Goal: Task Accomplishment & Management: Use online tool/utility

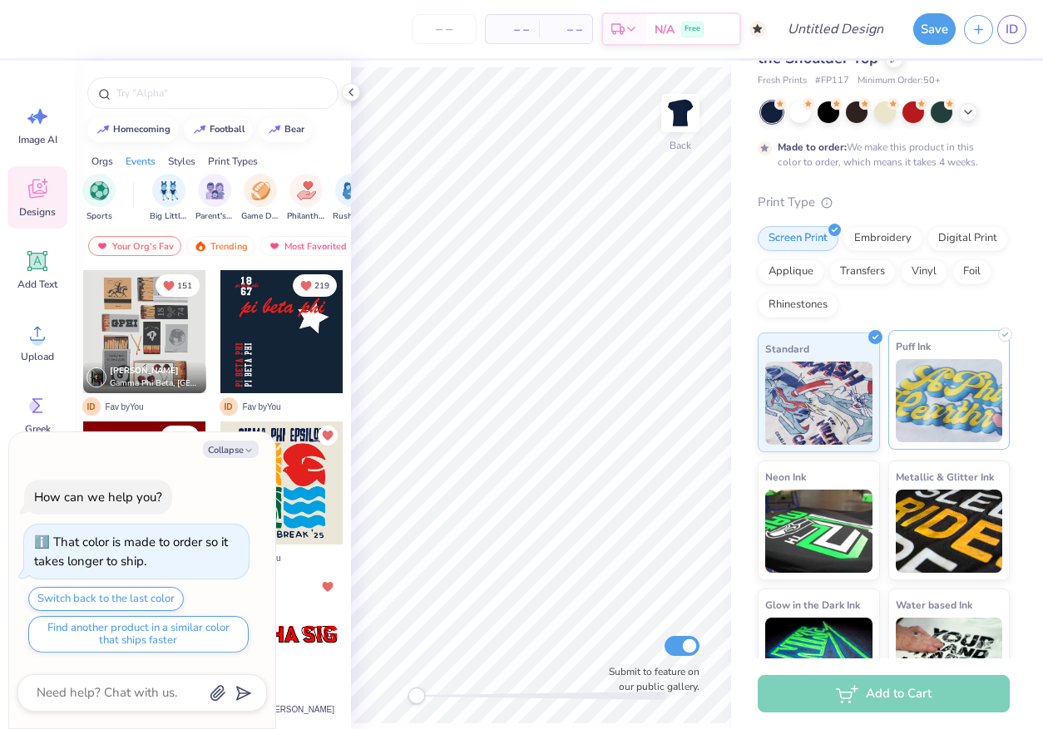
scroll to position [52, 0]
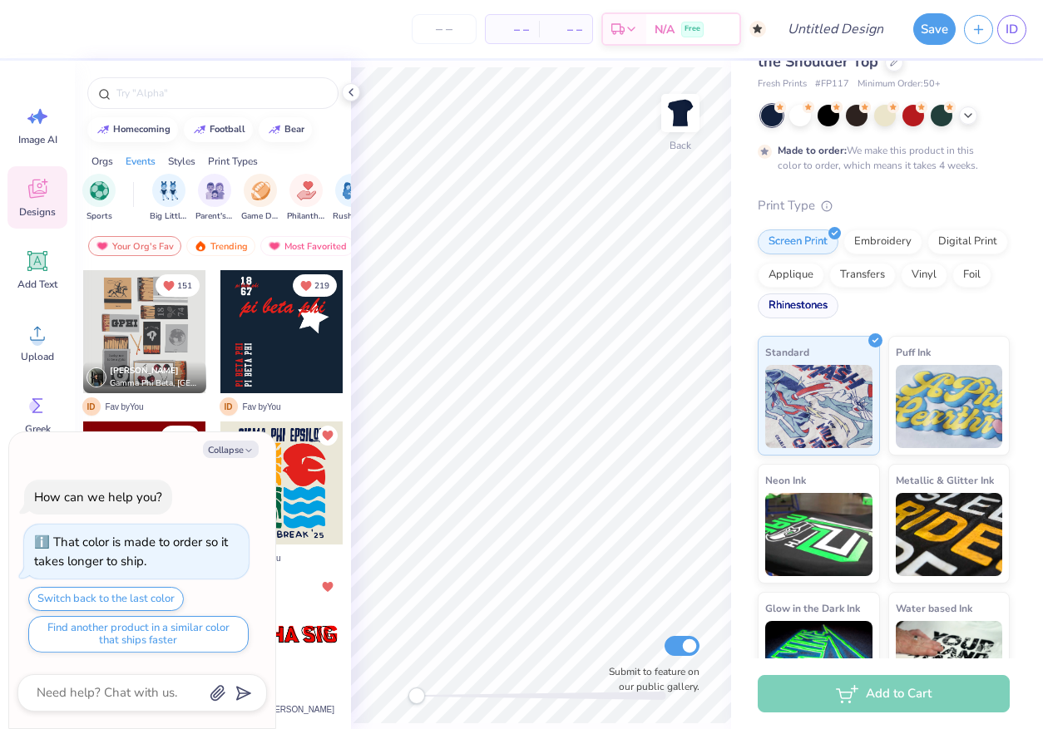
click at [819, 315] on div "Rhinestones" at bounding box center [798, 306] width 81 height 25
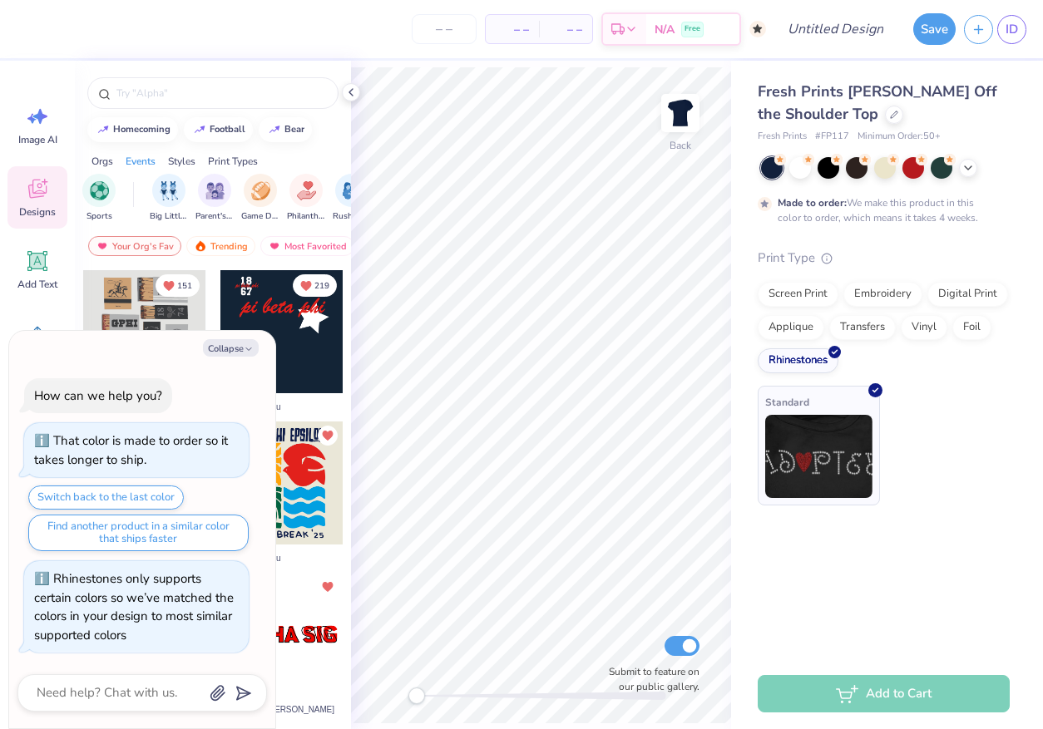
click at [837, 439] on img at bounding box center [818, 456] width 107 height 83
click at [244, 347] on icon "button" at bounding box center [249, 349] width 10 height 10
type textarea "x"
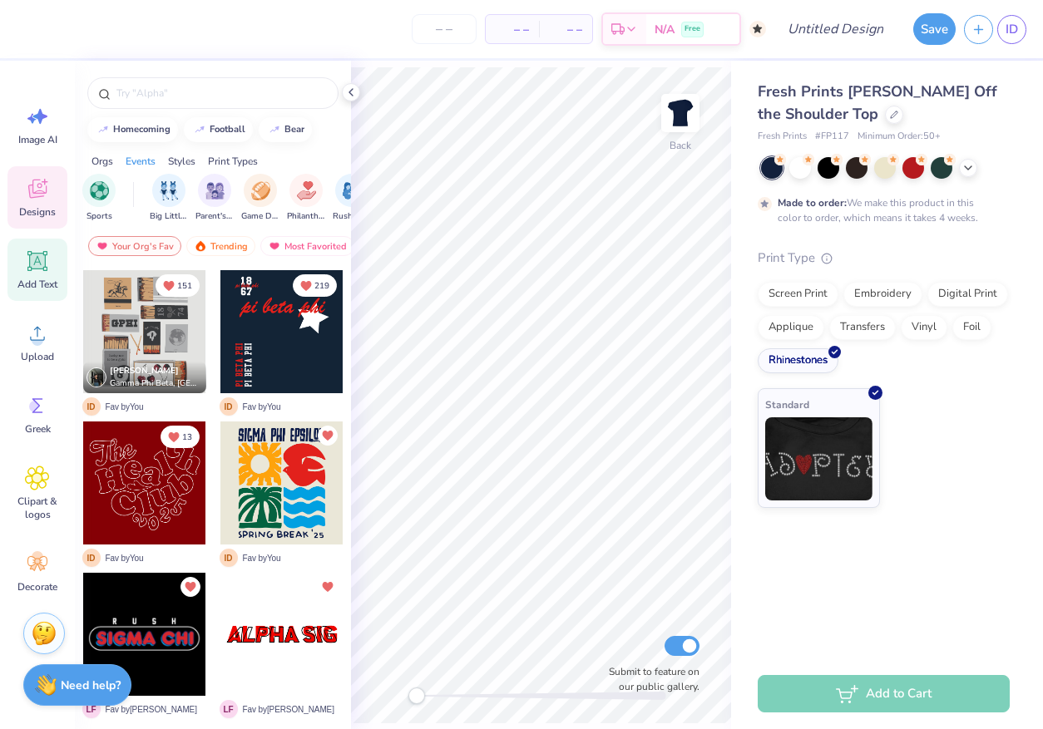
click at [47, 262] on icon at bounding box center [37, 261] width 25 height 25
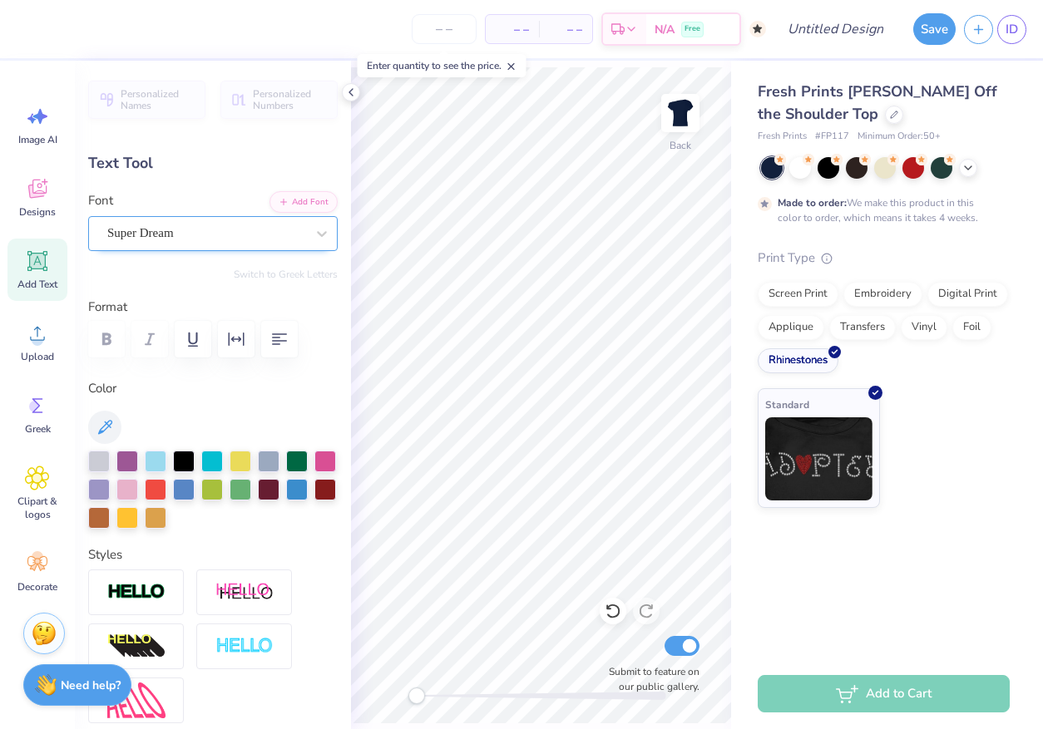
type textarea "CASA"
click at [921, 414] on div "Standard" at bounding box center [884, 448] width 252 height 120
click at [957, 481] on div "Standard" at bounding box center [884, 448] width 252 height 120
click at [840, 498] on img at bounding box center [818, 456] width 107 height 83
click at [840, 498] on div "Standard" at bounding box center [819, 446] width 122 height 120
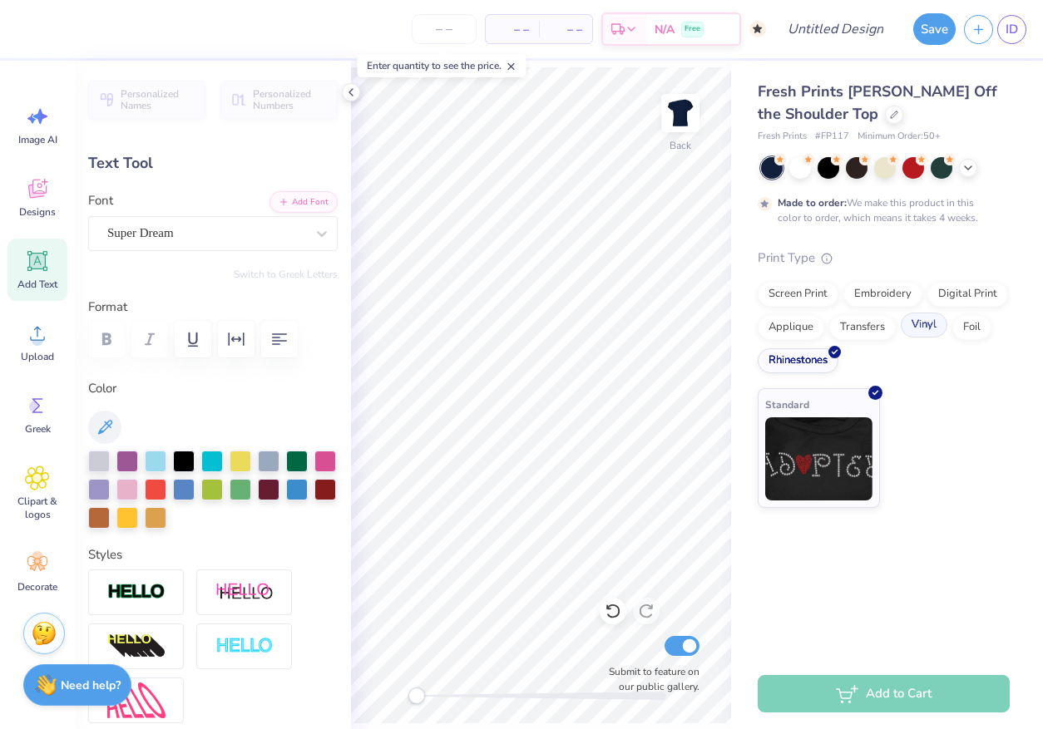
click at [927, 336] on div "Vinyl" at bounding box center [924, 325] width 47 height 25
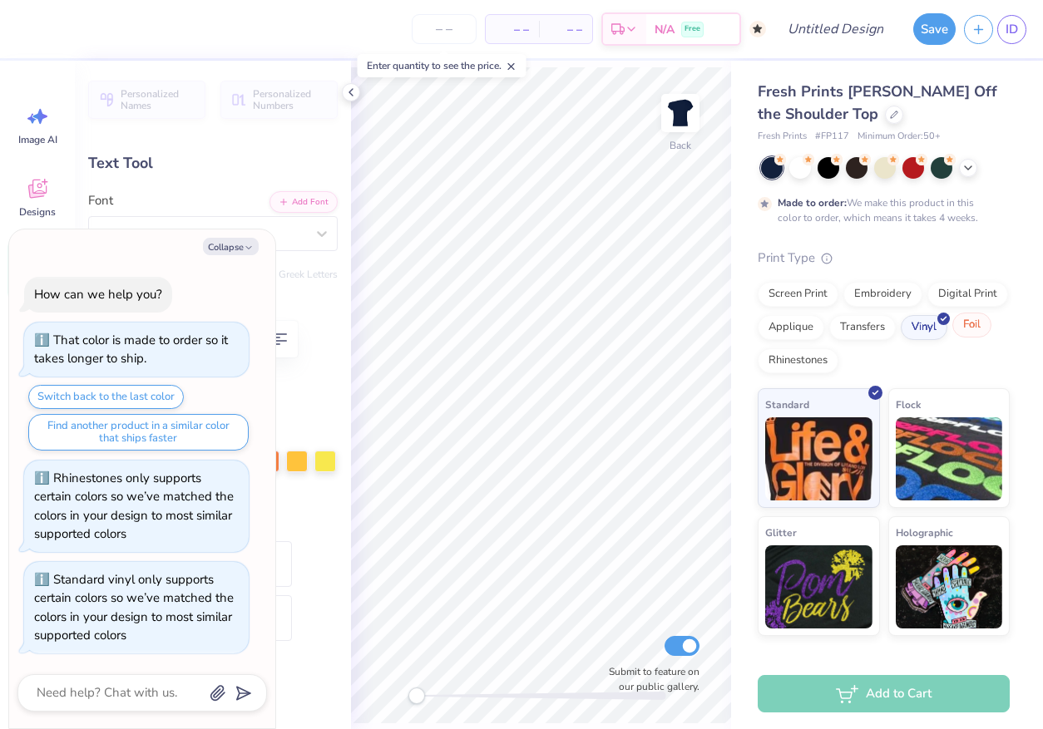
click at [967, 328] on div "Foil" at bounding box center [971, 325] width 39 height 25
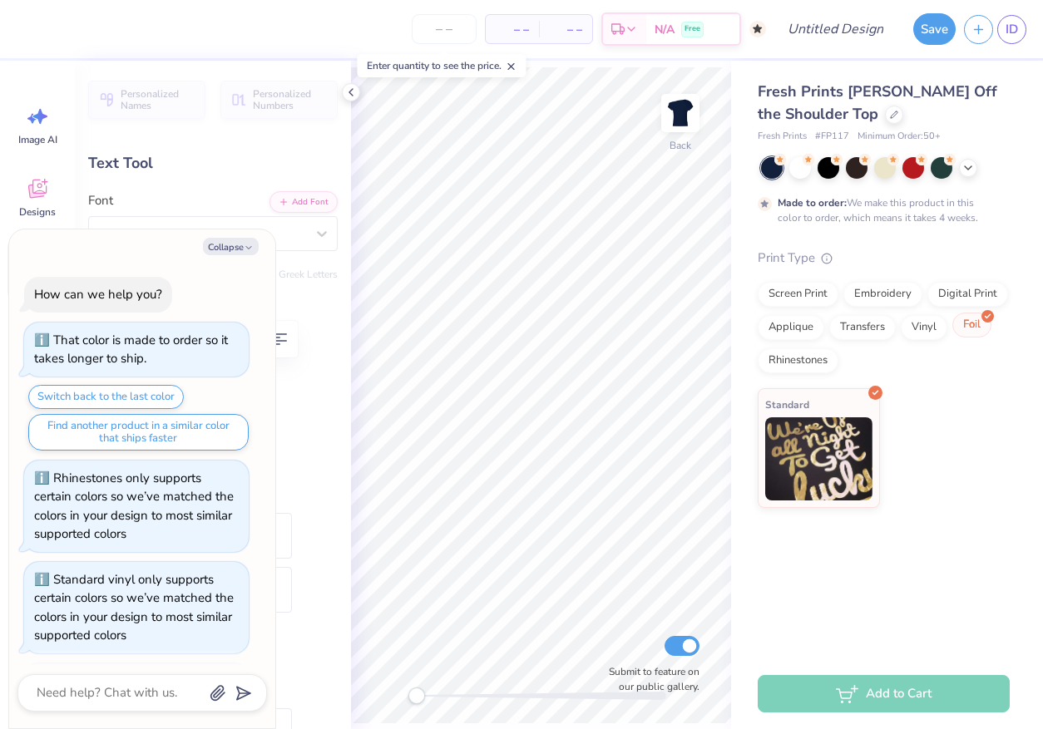
scroll to position [101, 0]
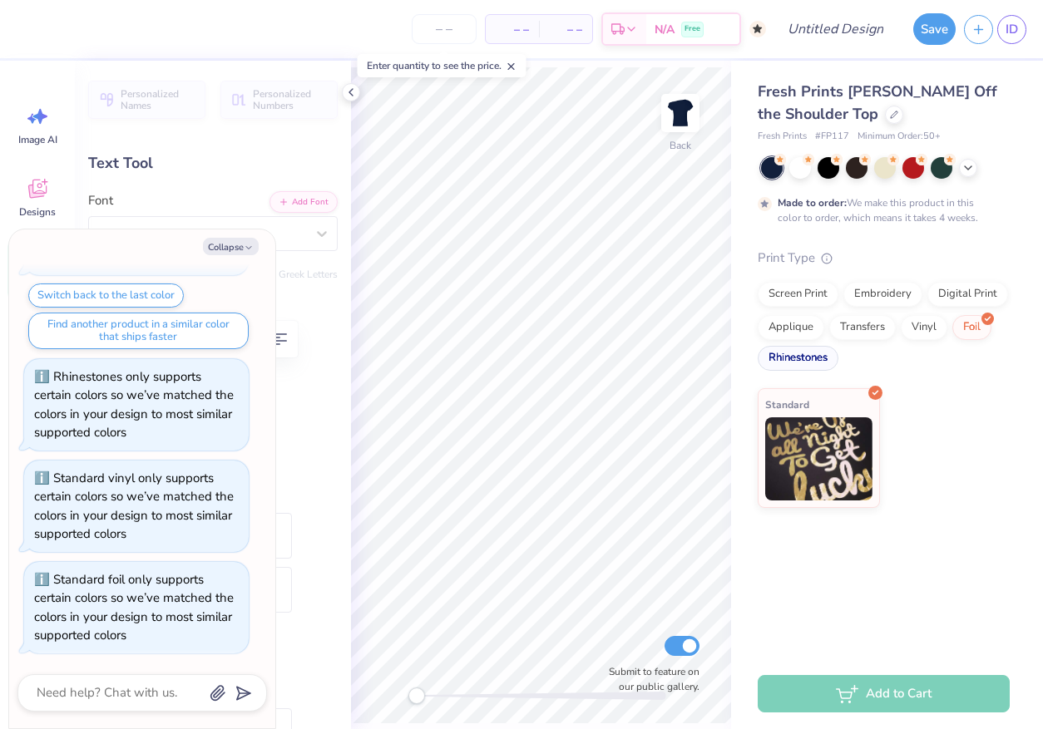
click at [802, 350] on div "Rhinestones" at bounding box center [798, 358] width 81 height 25
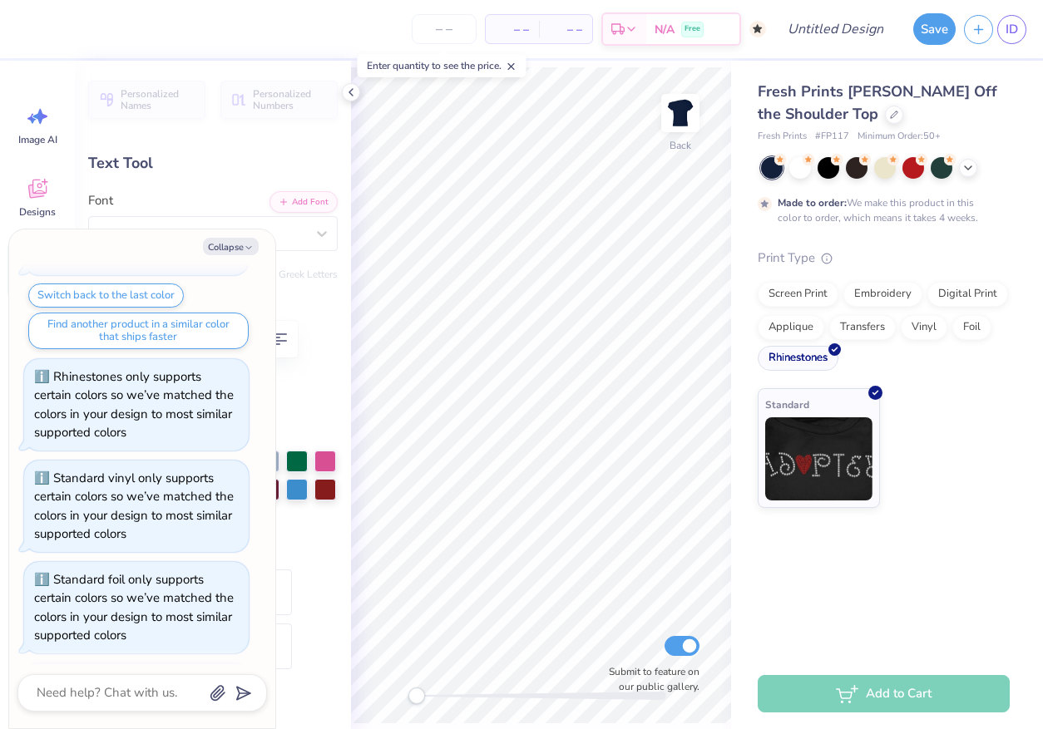
scroll to position [203, 0]
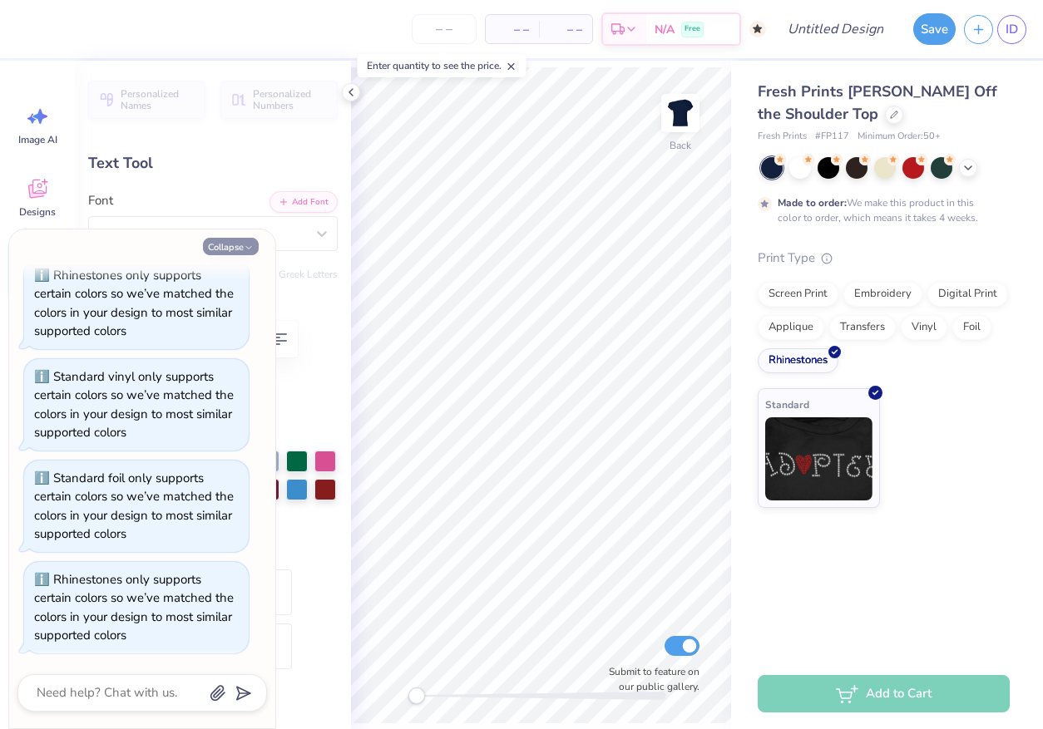
click at [253, 246] on icon "button" at bounding box center [249, 248] width 10 height 10
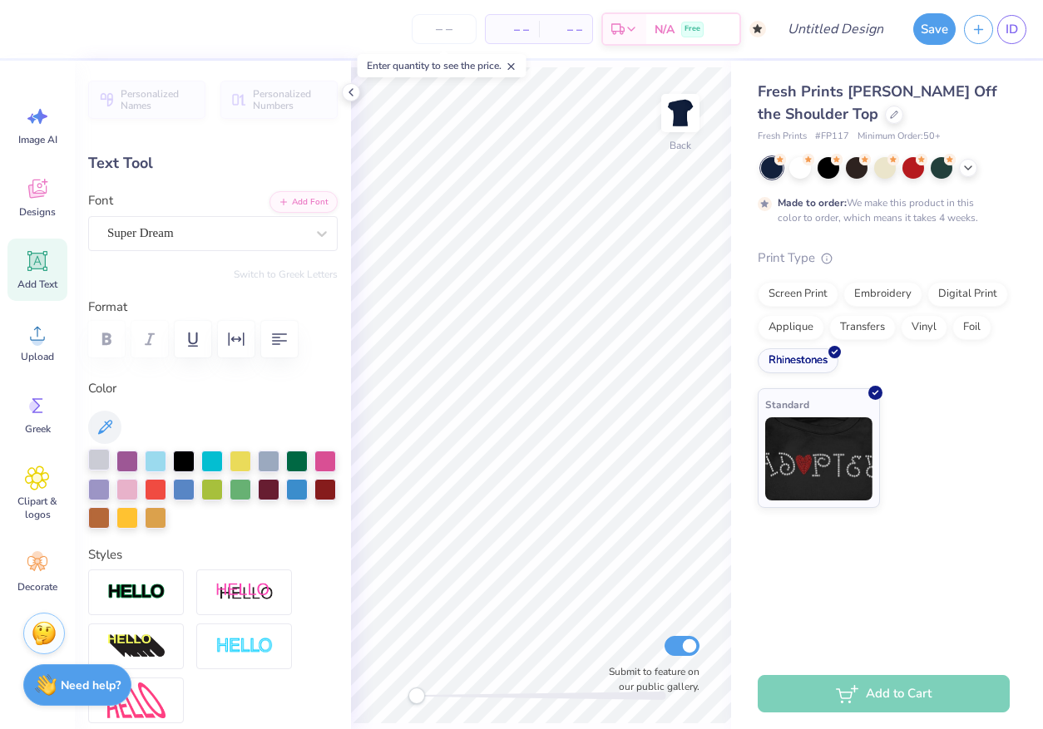
click at [102, 462] on div at bounding box center [99, 460] width 22 height 22
click at [853, 496] on img at bounding box center [818, 456] width 107 height 83
click at [793, 342] on div "Screen Print Embroidery Digital Print Applique Transfers Vinyl Foil Rhinestones" at bounding box center [884, 327] width 252 height 91
click at [793, 336] on div "Applique" at bounding box center [791, 325] width 67 height 25
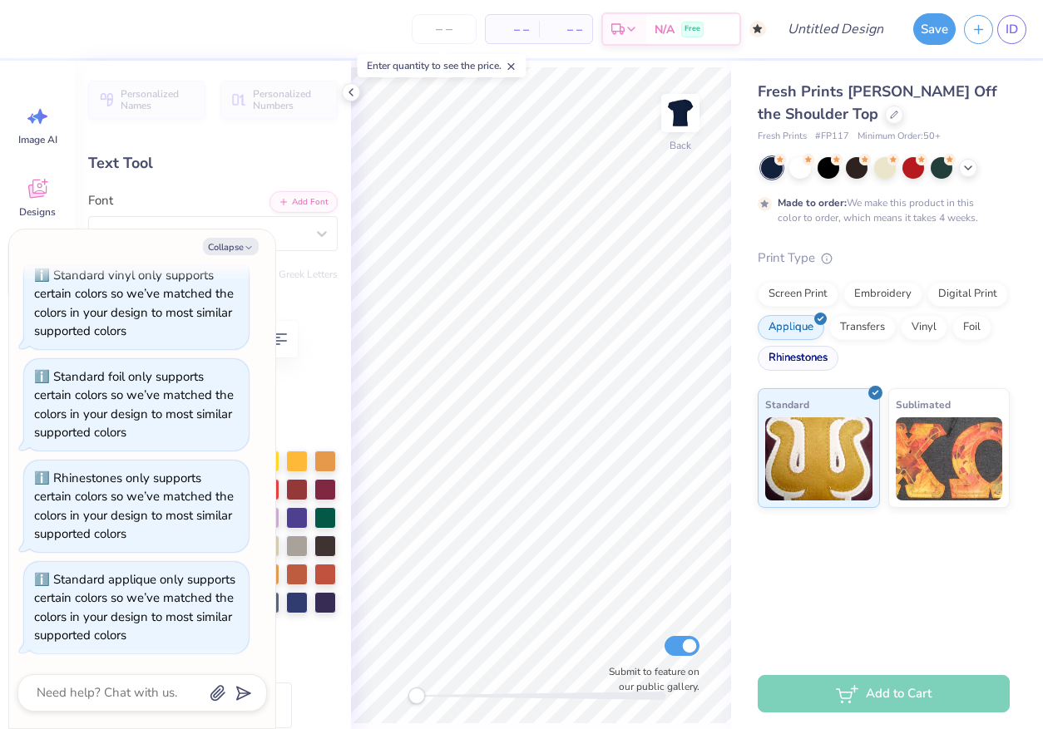
click at [793, 356] on div "Rhinestones" at bounding box center [798, 358] width 81 height 25
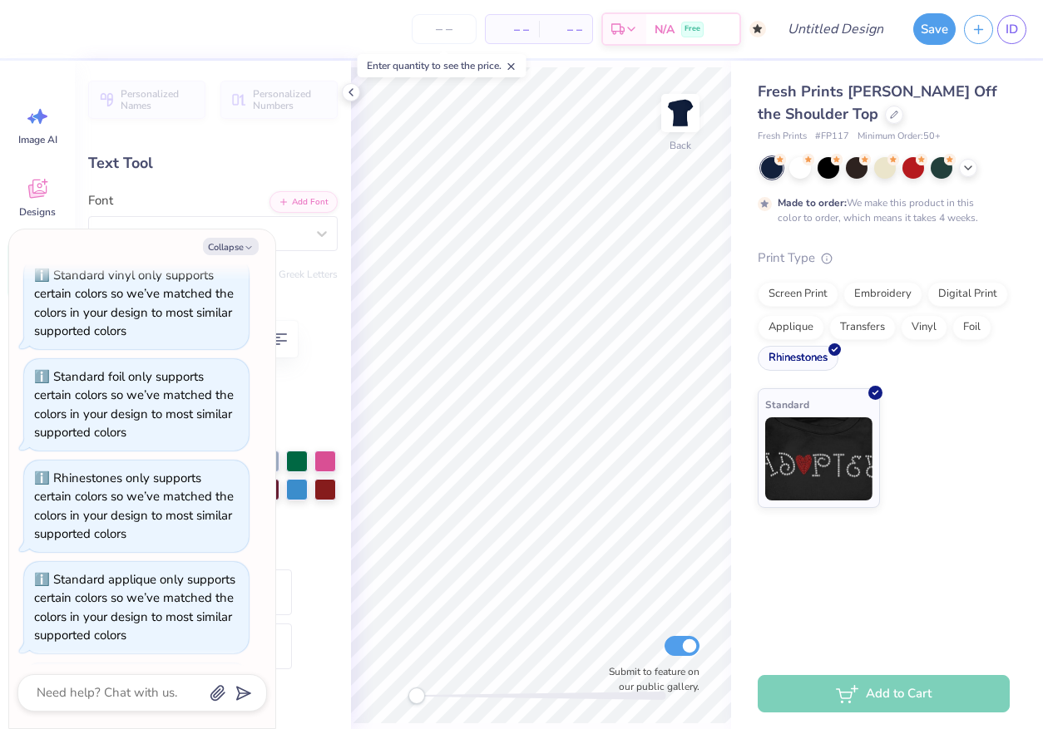
scroll to position [406, 0]
click at [350, 97] on icon at bounding box center [350, 92] width 13 height 13
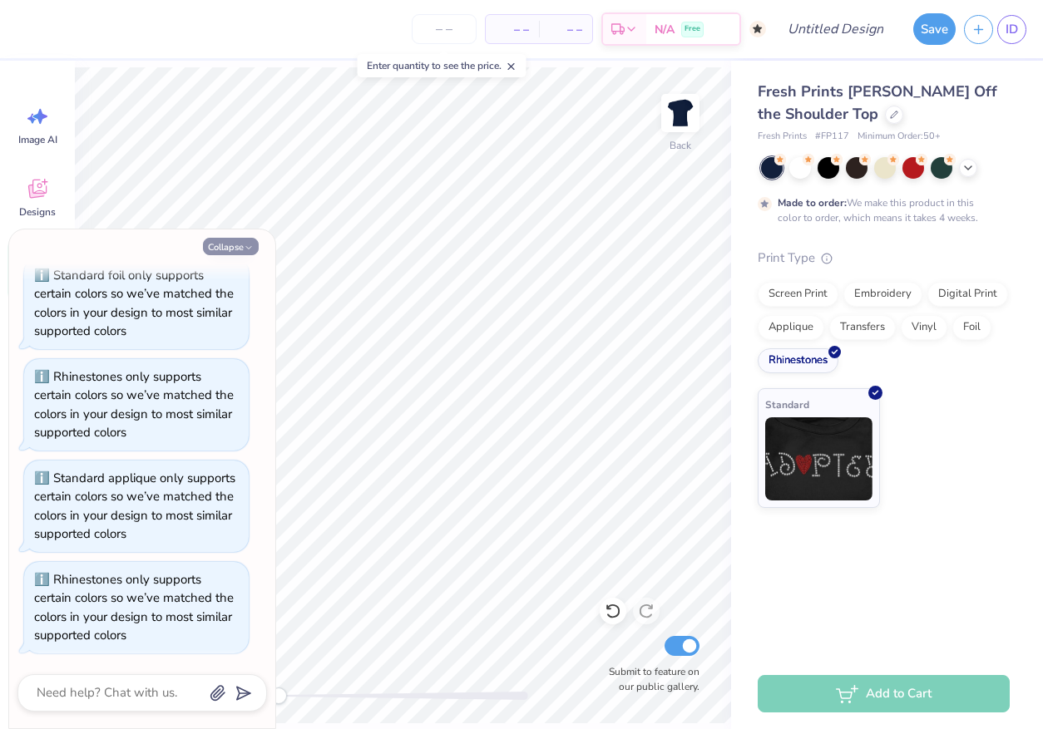
click at [251, 244] on icon "button" at bounding box center [249, 248] width 10 height 10
type textarea "x"
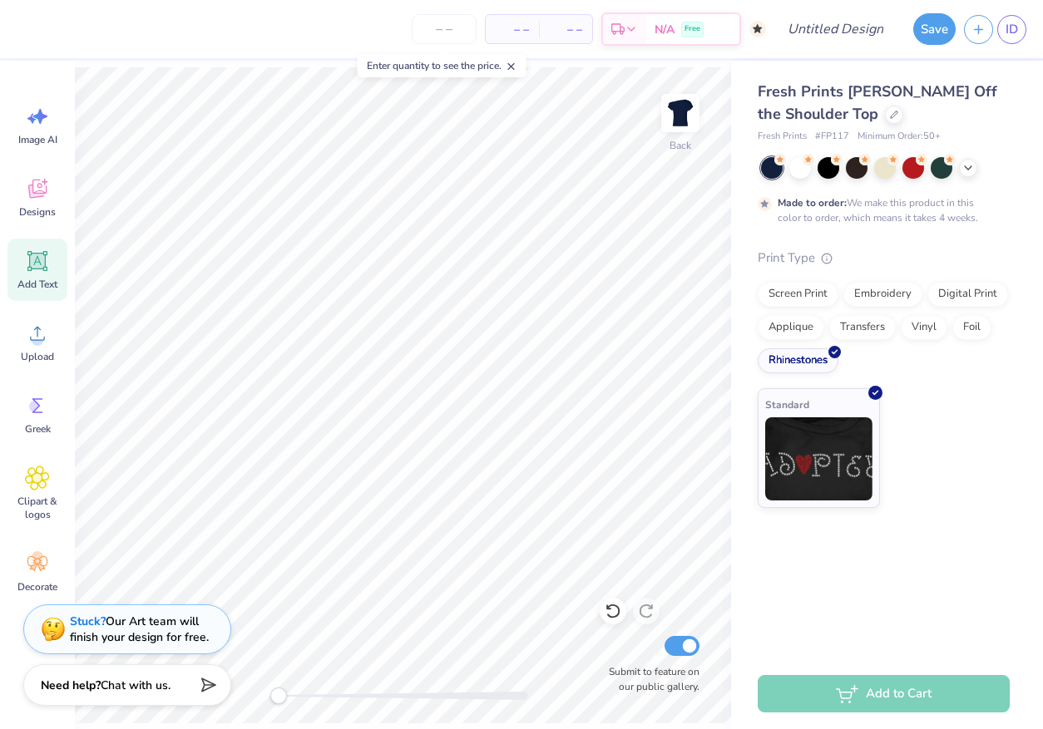
click at [42, 258] on icon at bounding box center [38, 262] width 16 height 16
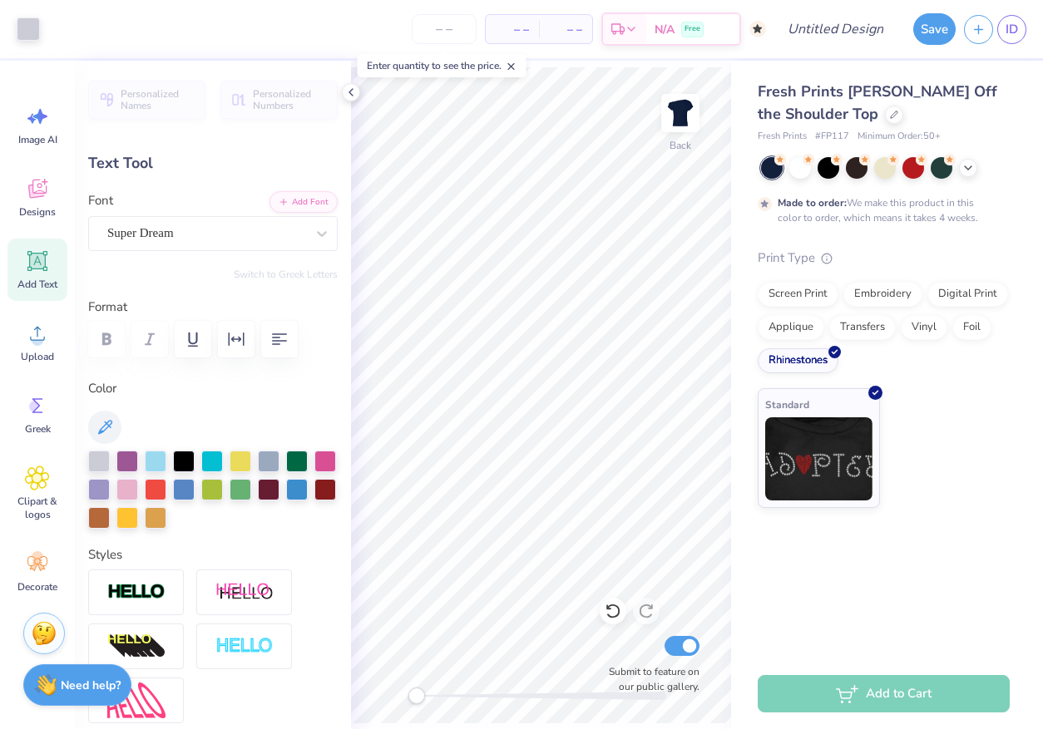
type input "5.53"
type input "1.61"
type input "5.24"
click at [246, 235] on div "Super Dream" at bounding box center [206, 233] width 201 height 26
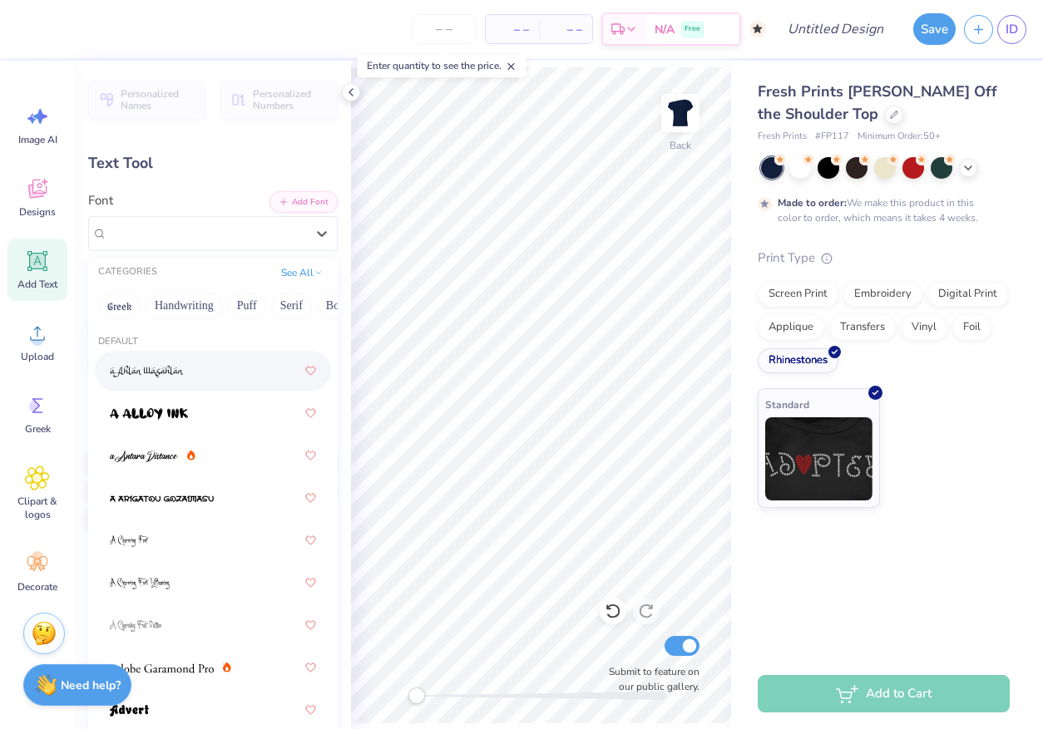
scroll to position [12, 0]
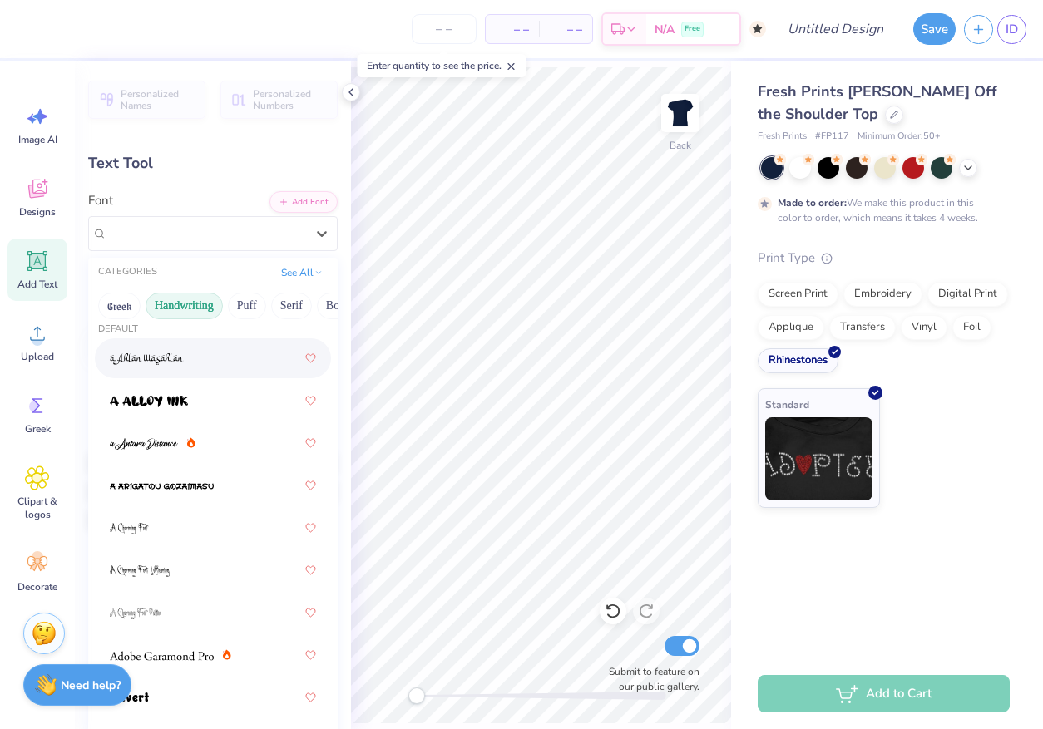
click at [162, 304] on button "Handwriting" at bounding box center [184, 306] width 77 height 27
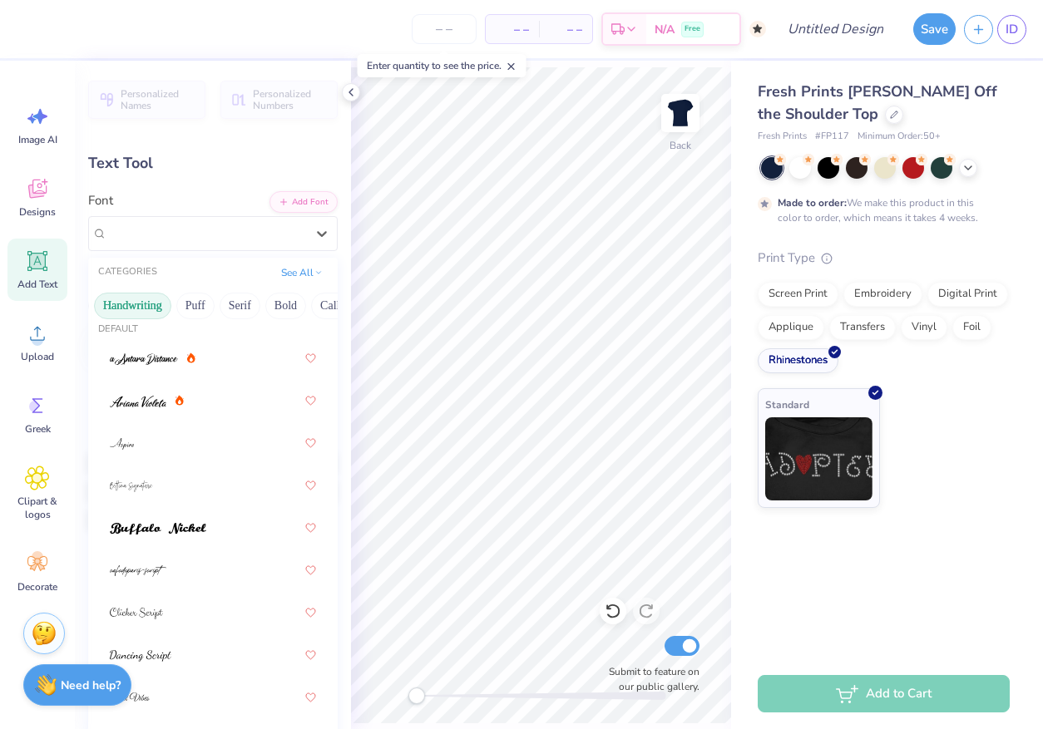
scroll to position [0, 83]
click at [215, 304] on button "Serif" at bounding box center [208, 306] width 41 height 27
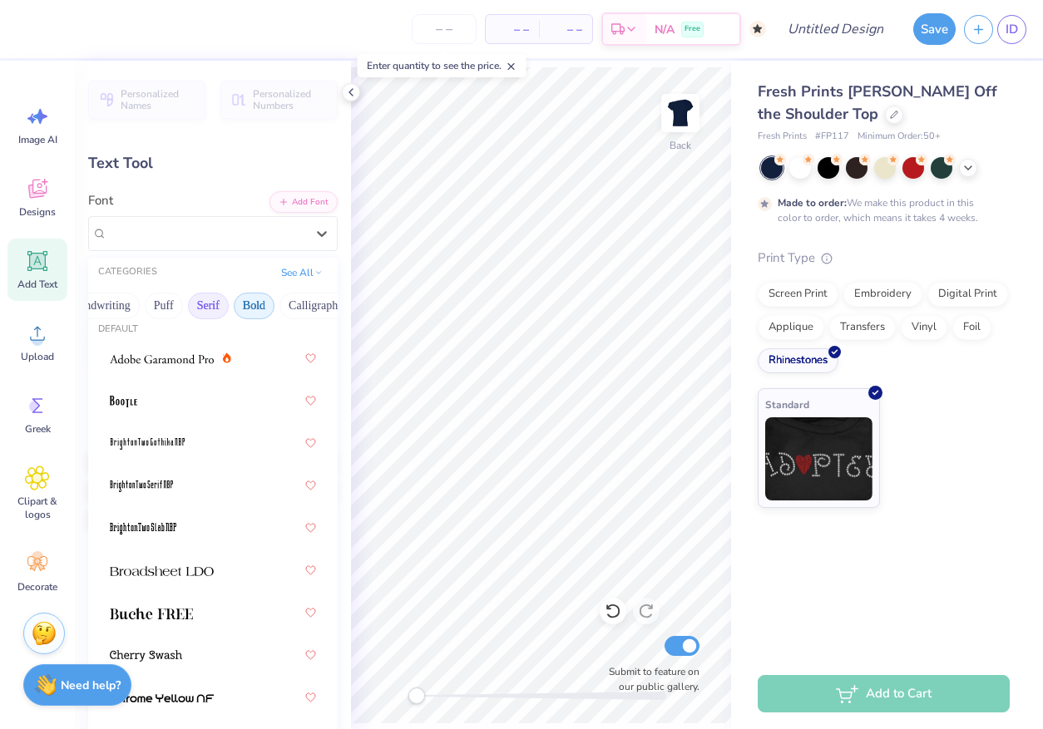
click at [239, 305] on button "Bold" at bounding box center [254, 306] width 41 height 27
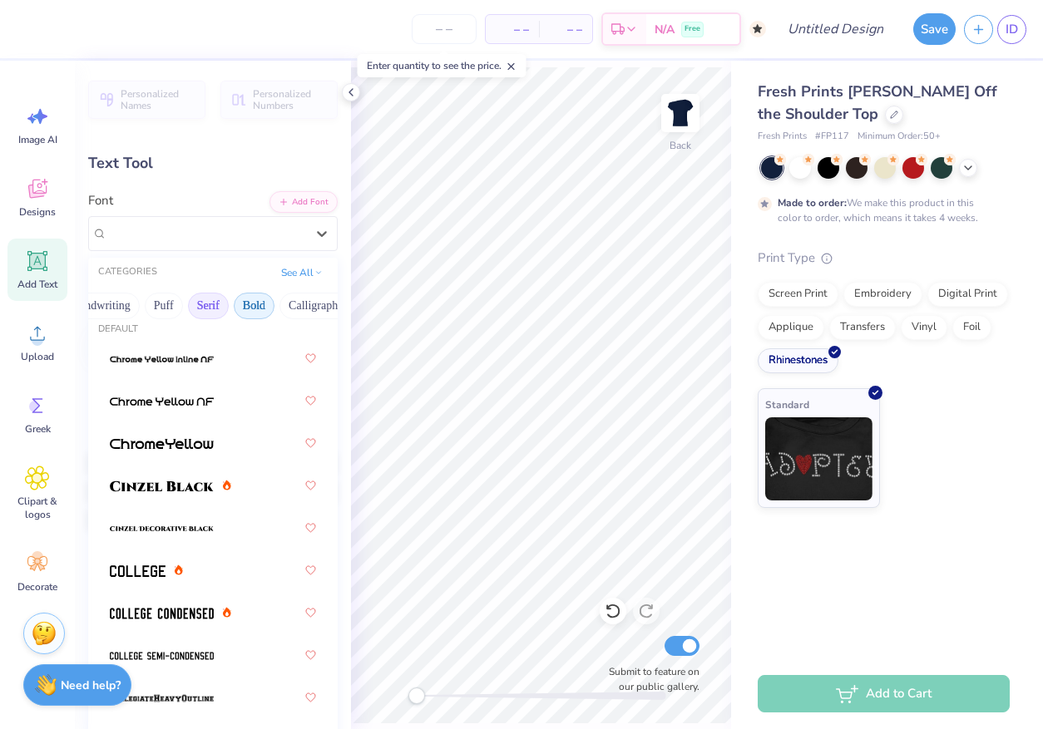
click at [219, 303] on button "Serif" at bounding box center [208, 306] width 41 height 27
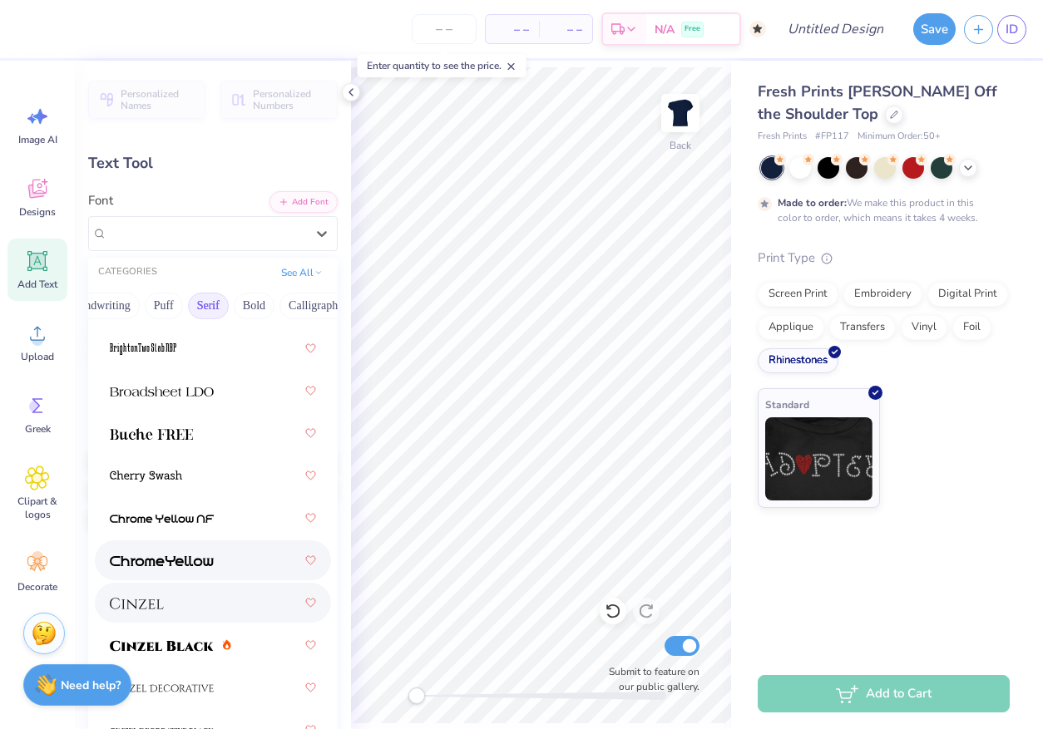
scroll to position [193, 0]
click at [186, 595] on div at bounding box center [213, 602] width 206 height 30
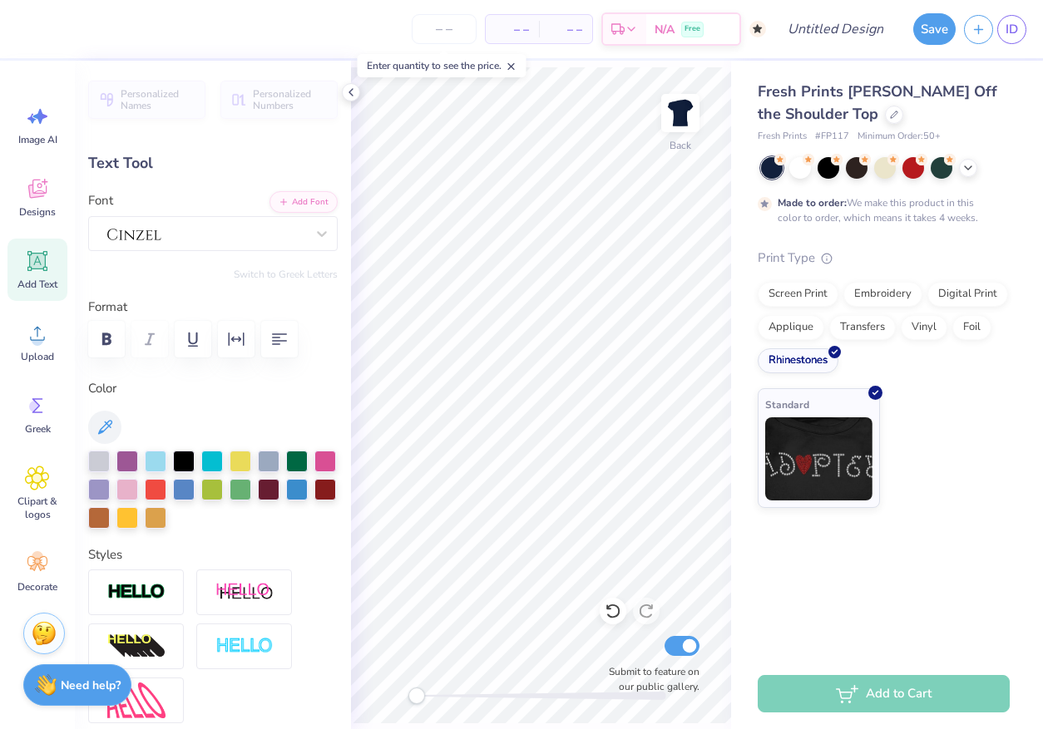
click at [980, 428] on div "Standard" at bounding box center [884, 448] width 252 height 120
click at [937, 390] on div "Standard" at bounding box center [884, 448] width 252 height 120
click at [815, 34] on input "Design Title" at bounding box center [855, 28] width 81 height 33
type input "R"
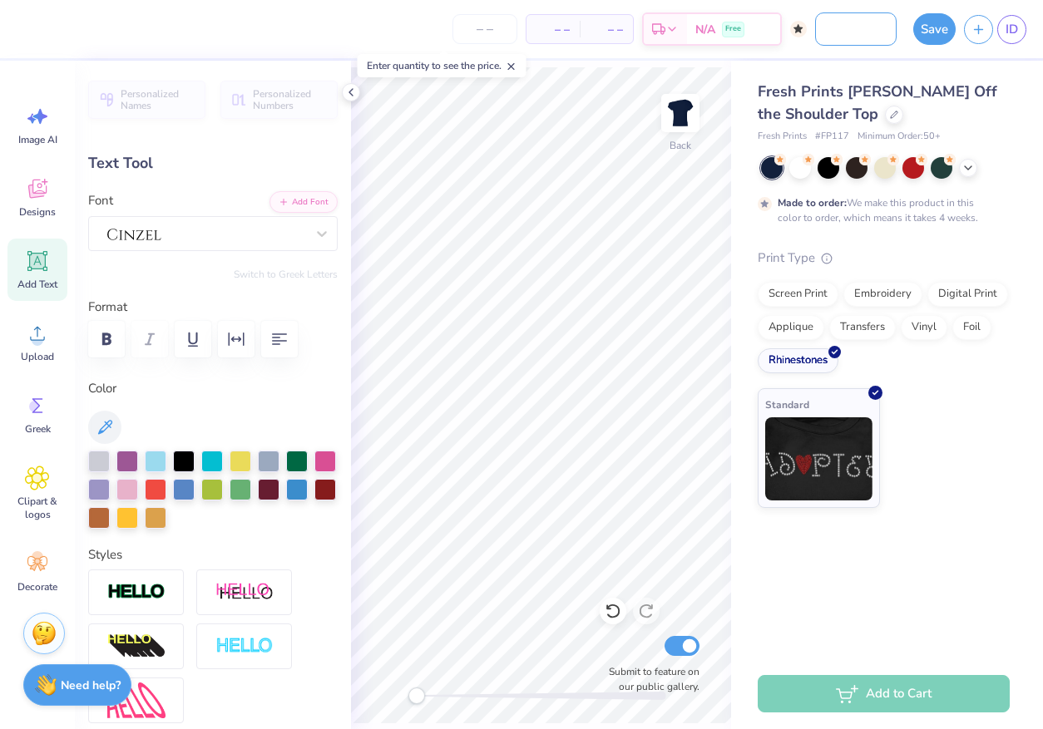
type input "PHILANTHROPY"
click at [991, 410] on div "Standard" at bounding box center [884, 448] width 252 height 120
click at [898, 590] on div "Fresh Prints Chloe Off the Shoulder Top Fresh Prints # FP117 Minimum Order: 50 …" at bounding box center [887, 360] width 312 height 598
click at [791, 264] on div "Print Type" at bounding box center [884, 258] width 252 height 19
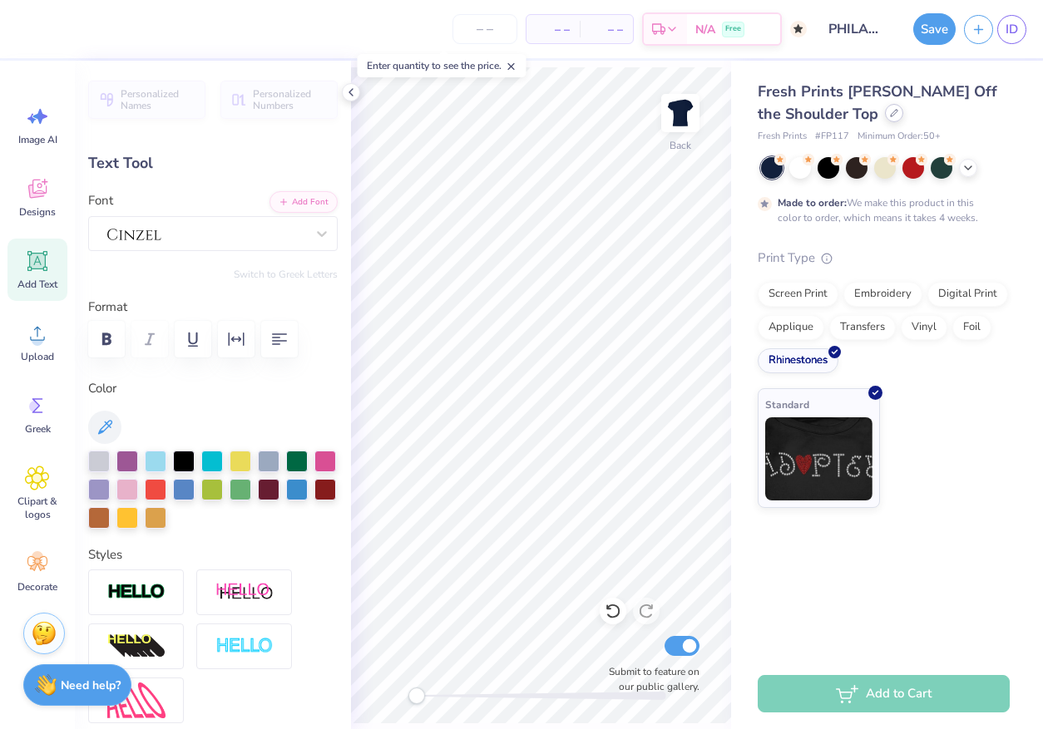
click at [885, 108] on div at bounding box center [894, 113] width 18 height 18
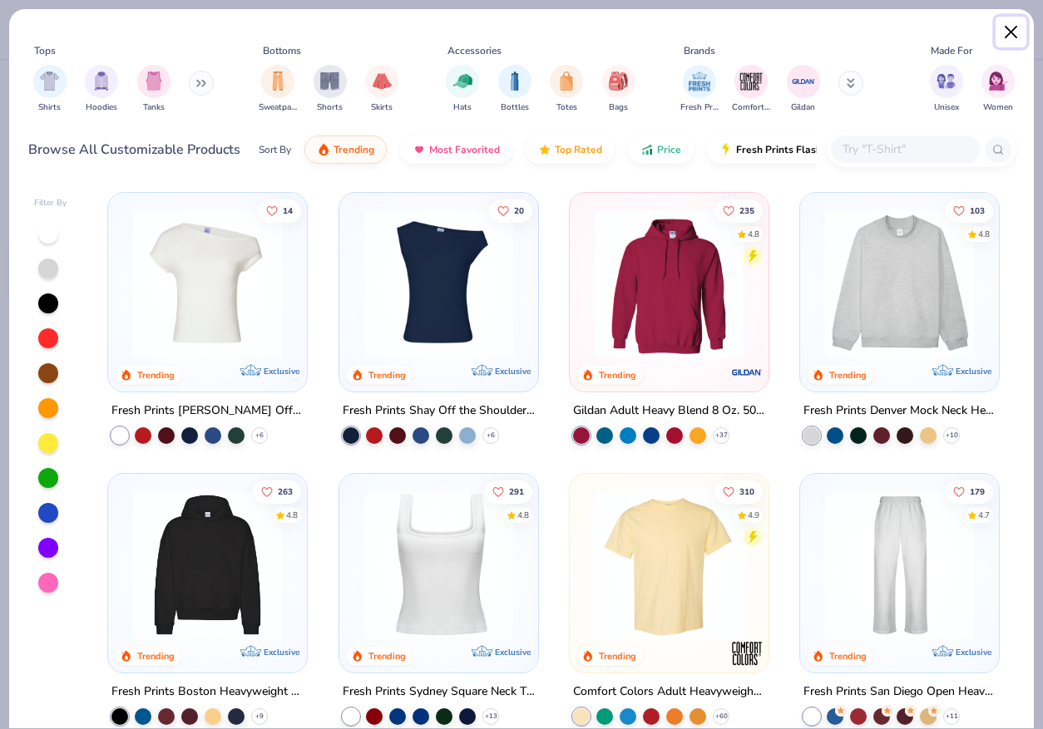
click at [1023, 25] on button "Close" at bounding box center [1011, 33] width 32 height 32
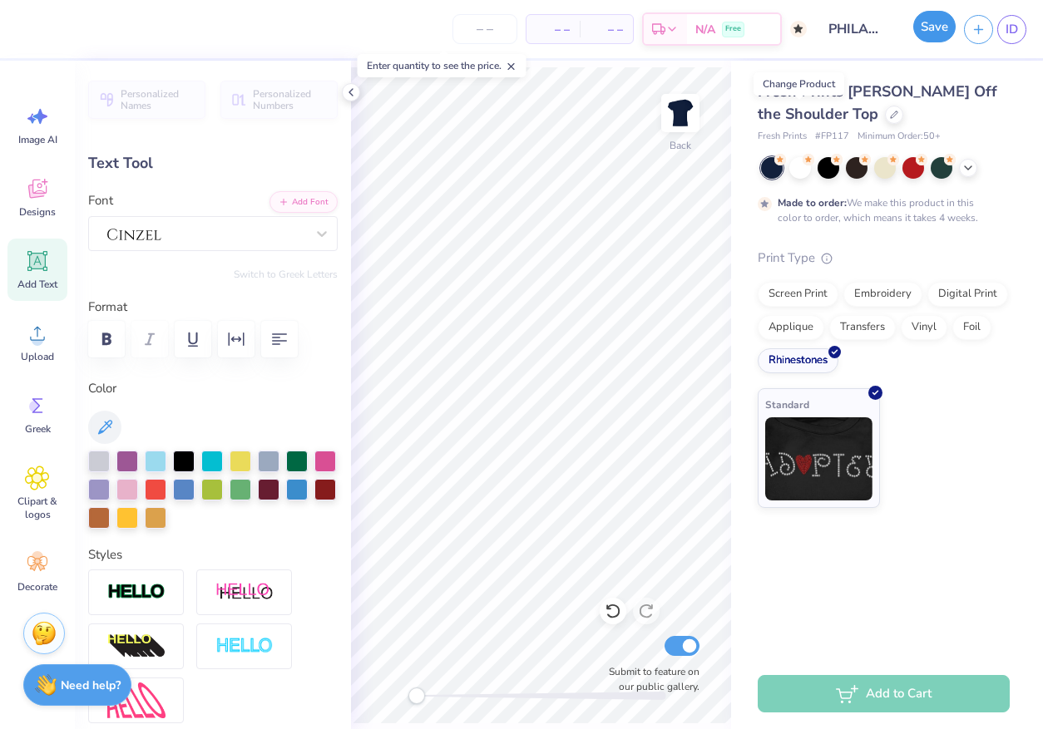
click at [931, 41] on button "Save" at bounding box center [934, 27] width 42 height 32
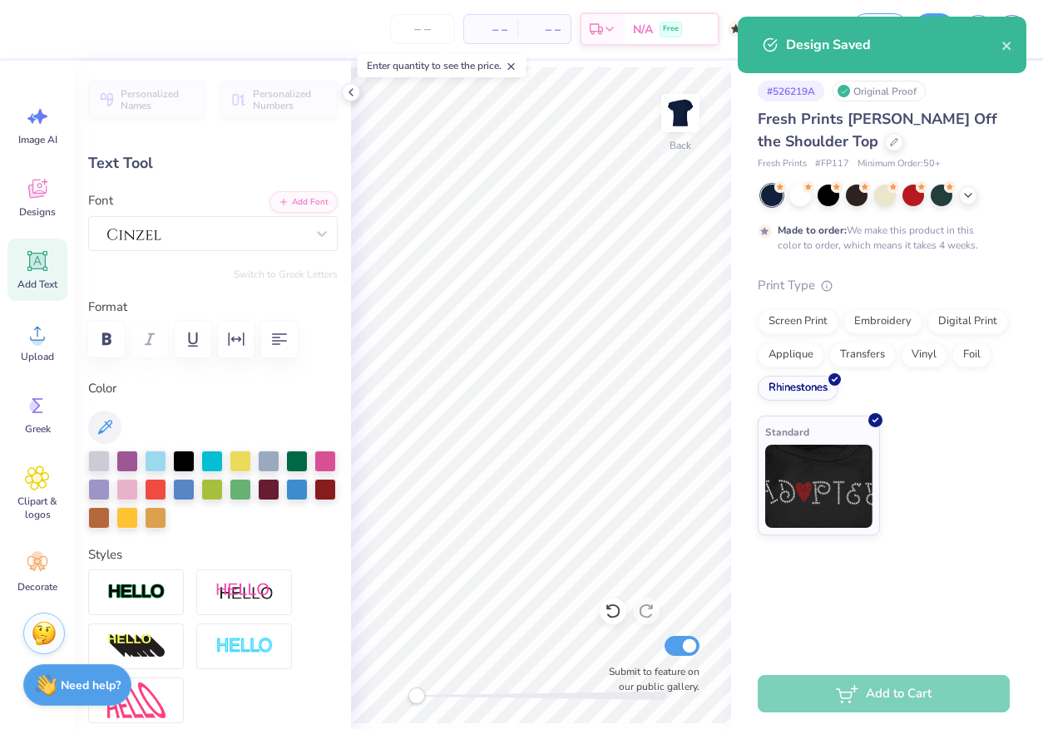
click at [995, 28] on div "Design Saved" at bounding box center [882, 45] width 289 height 57
click at [1010, 36] on button "close" at bounding box center [1007, 45] width 12 height 20
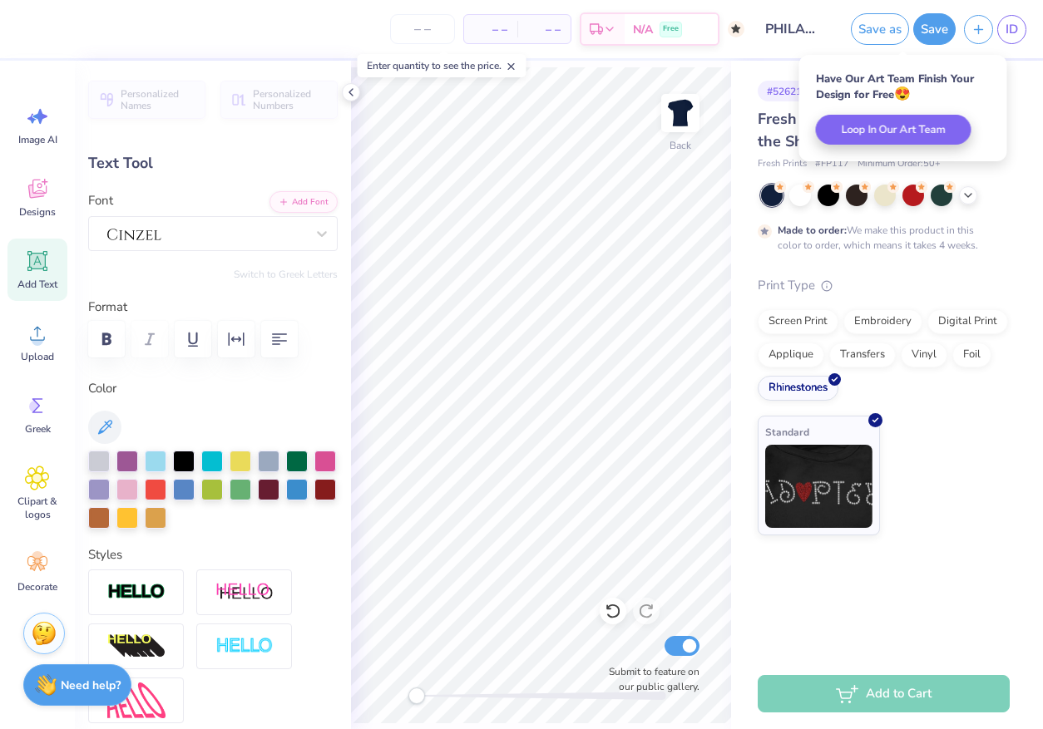
click at [490, 18] on div "– – Per Item" at bounding box center [490, 29] width 53 height 28
click at [501, 23] on span "– –" at bounding box center [490, 29] width 33 height 17
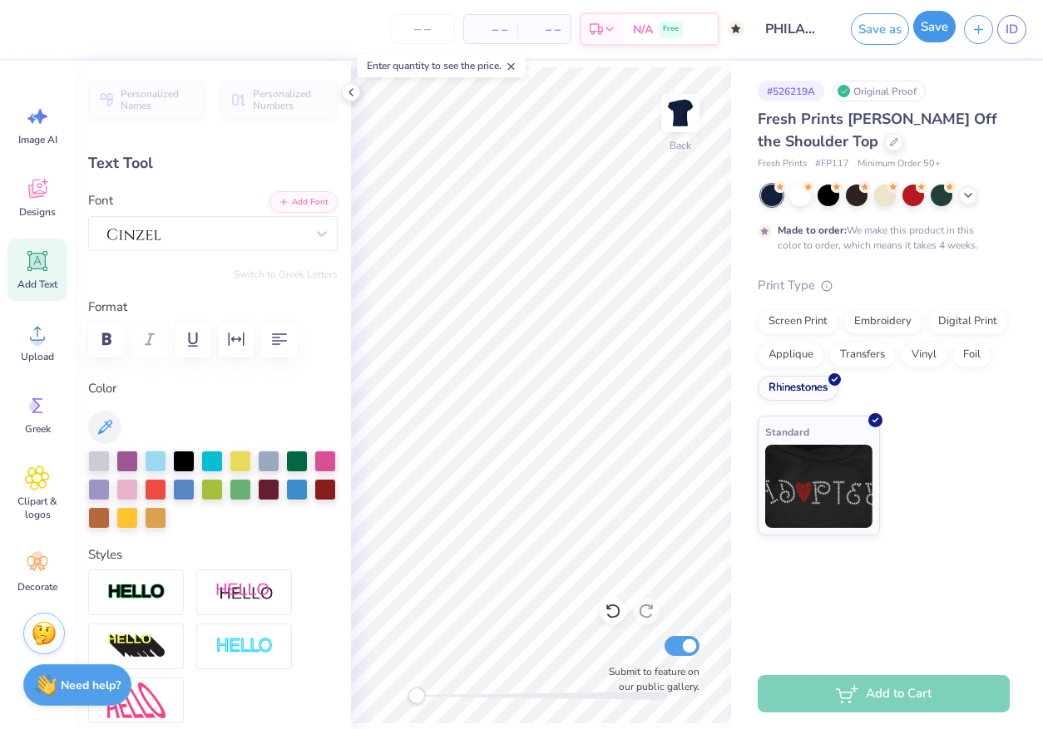
click at [939, 37] on button "Save" at bounding box center [934, 27] width 42 height 32
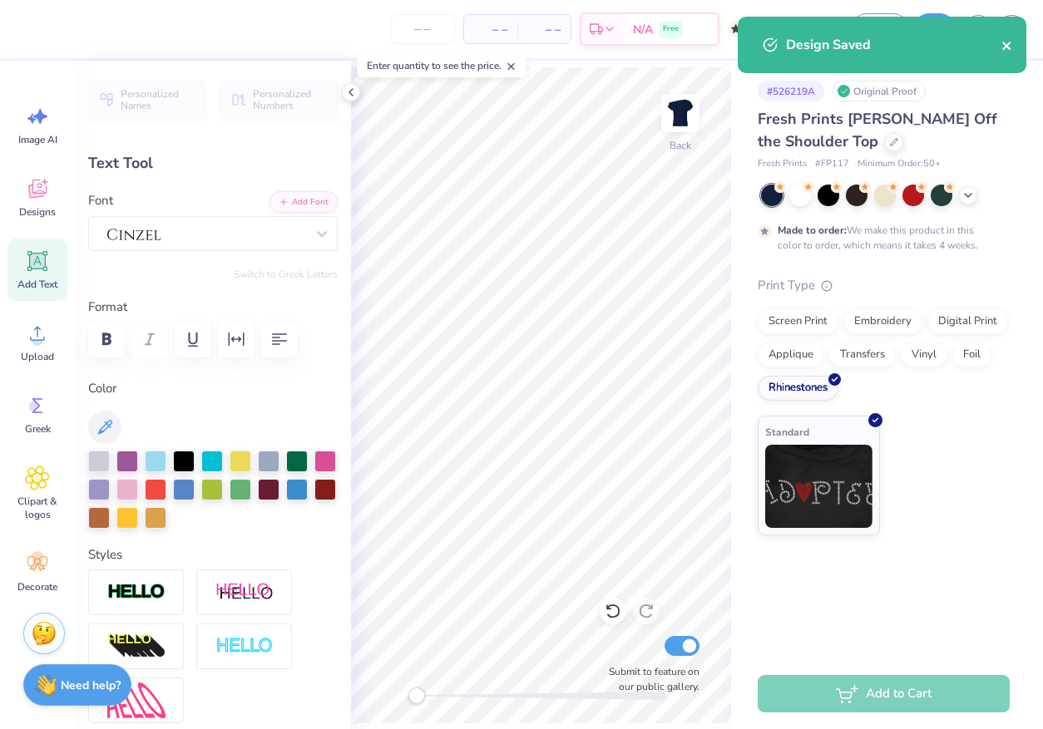
click at [1009, 37] on button "close" at bounding box center [1007, 45] width 12 height 20
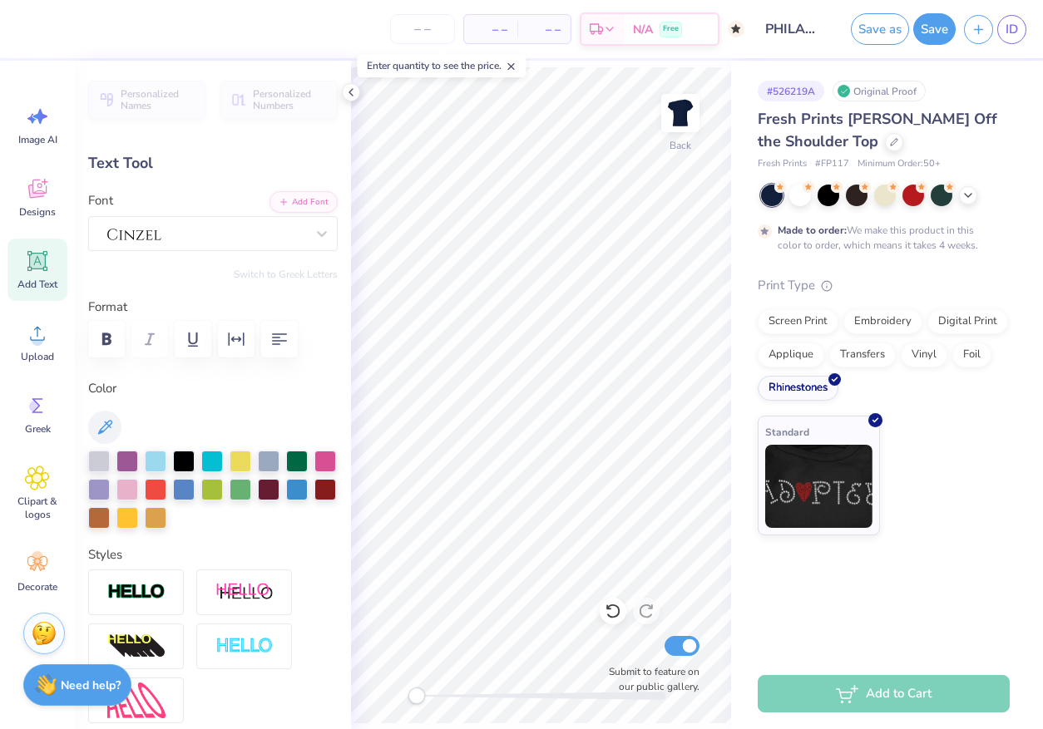
click at [1010, 26] on div "Design Saved" at bounding box center [881, 51] width 295 height 76
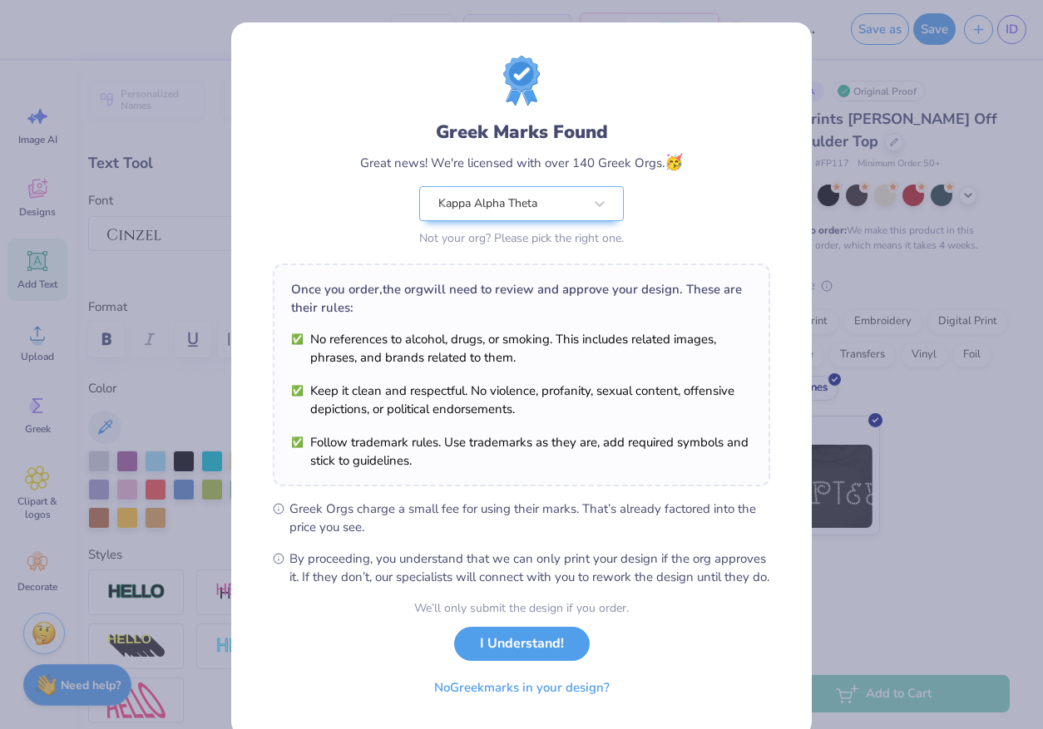
scroll to position [49, 0]
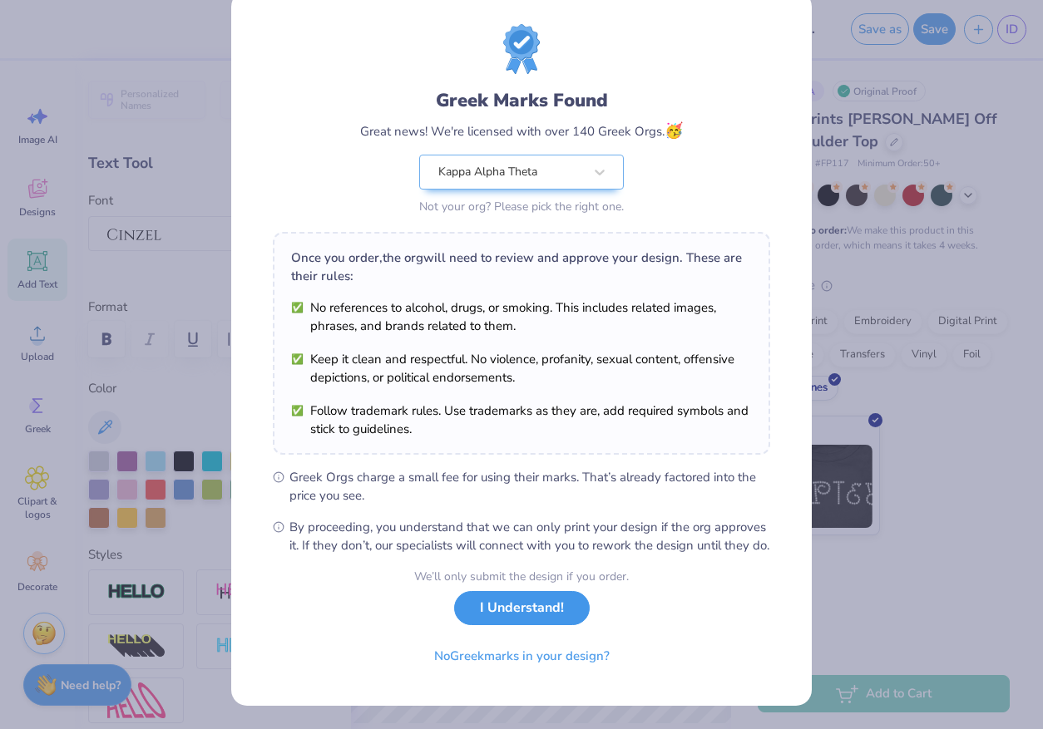
click at [479, 609] on button "I Understand!" at bounding box center [522, 608] width 136 height 34
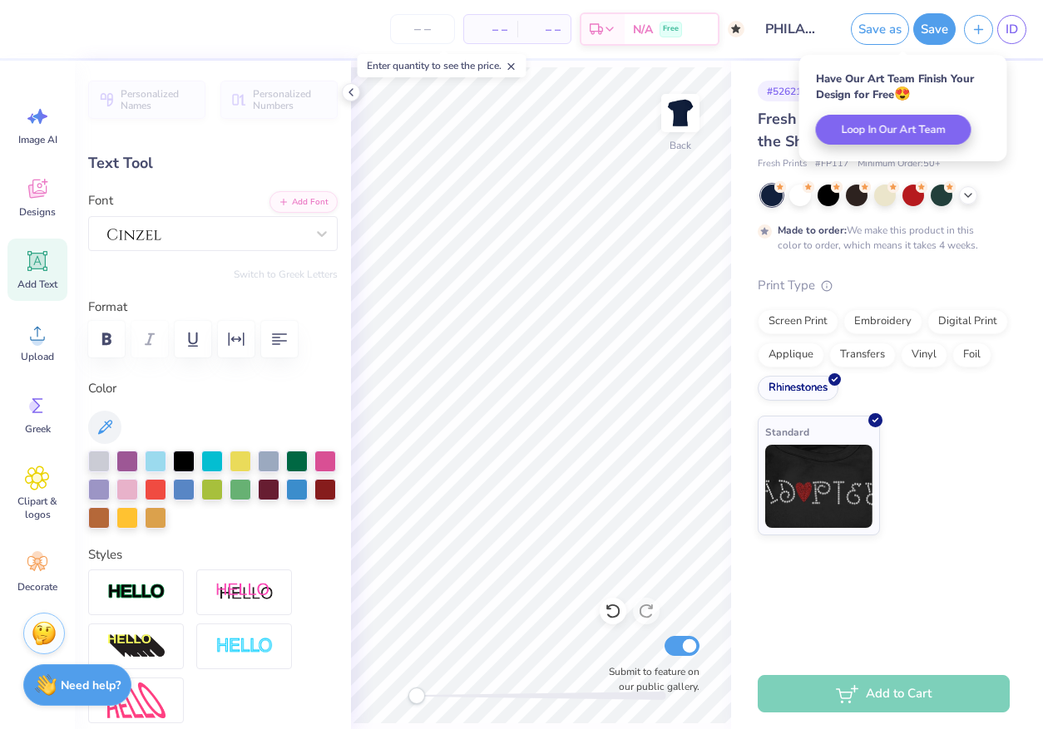
scroll to position [0, 0]
click at [1007, 42] on link "ID" at bounding box center [1011, 29] width 29 height 29
